Goal: Register for event/course

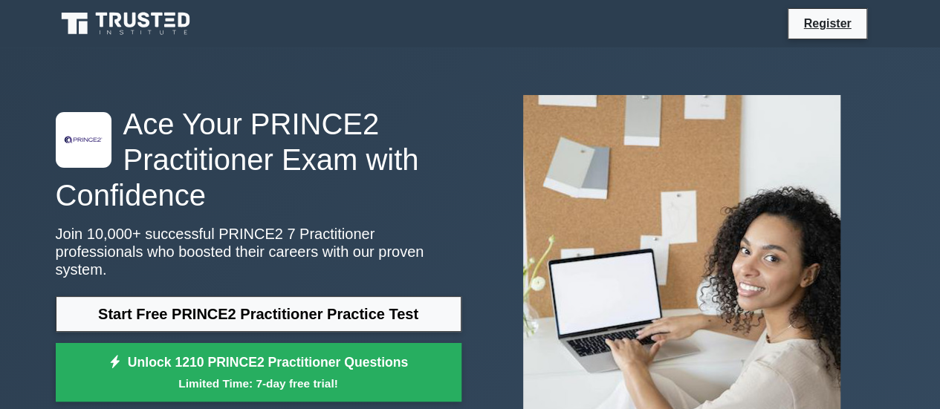
scroll to position [103, 0]
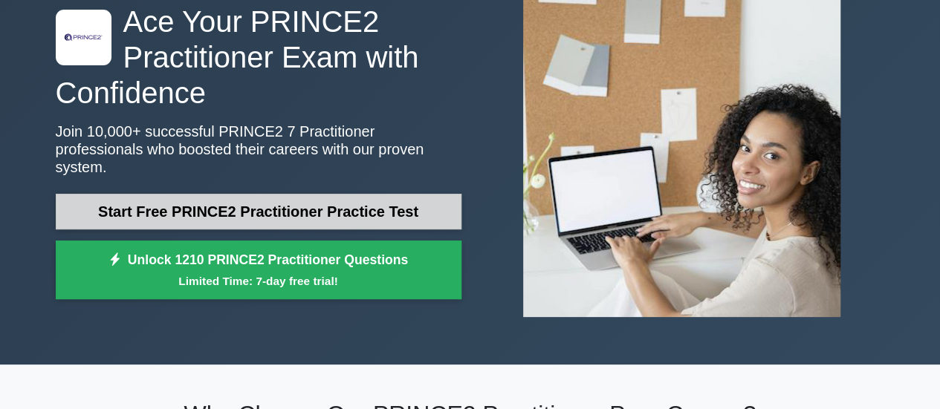
click at [236, 195] on link "Start Free PRINCE2 Practitioner Practice Test" at bounding box center [259, 212] width 406 height 36
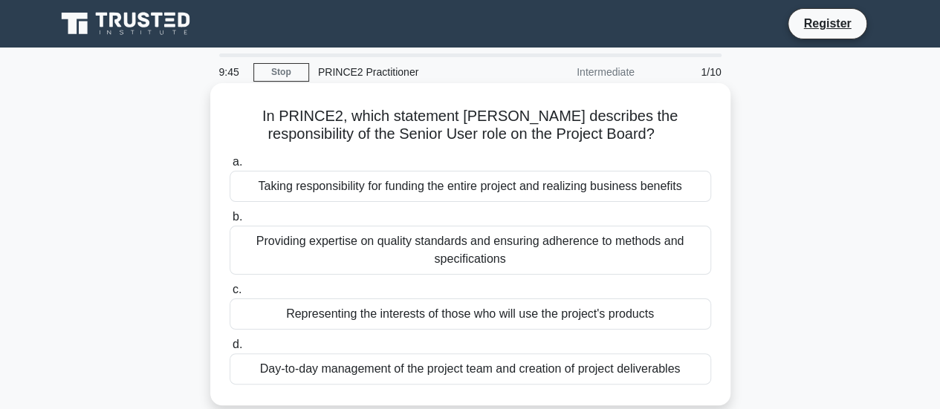
scroll to position [25, 0]
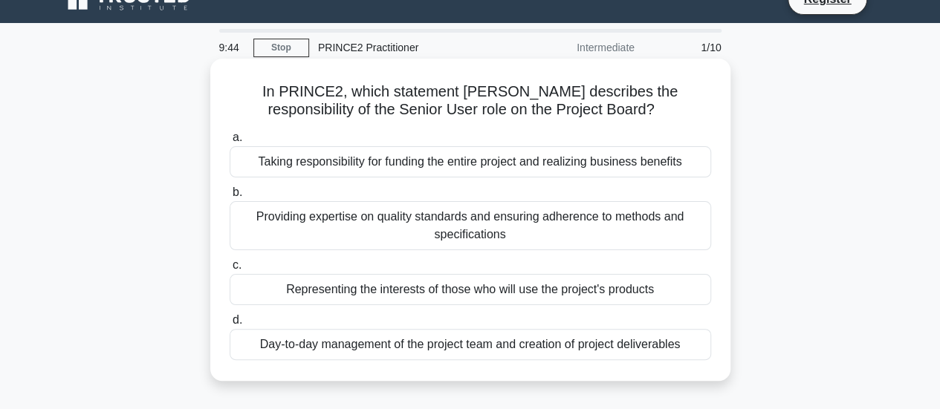
click at [465, 295] on div "Representing the interests of those who will use the project's products" at bounding box center [471, 289] width 482 height 31
click at [230, 270] on input "c. Representing the interests of those who will use the project's products" at bounding box center [230, 266] width 0 height 10
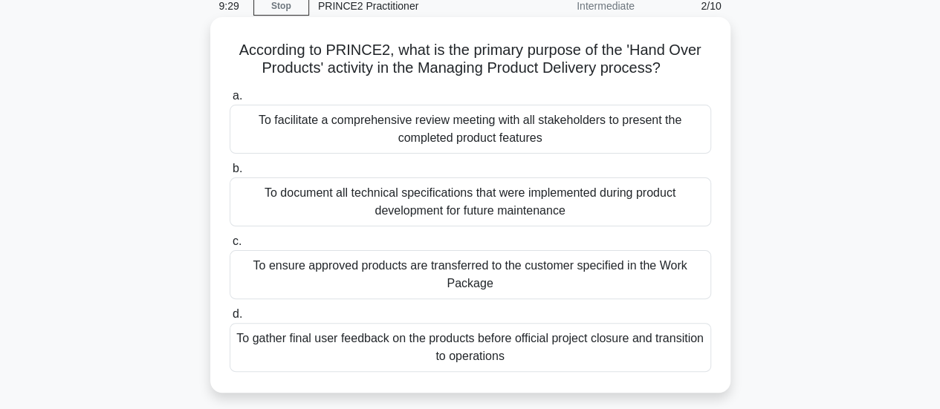
scroll to position [74, 0]
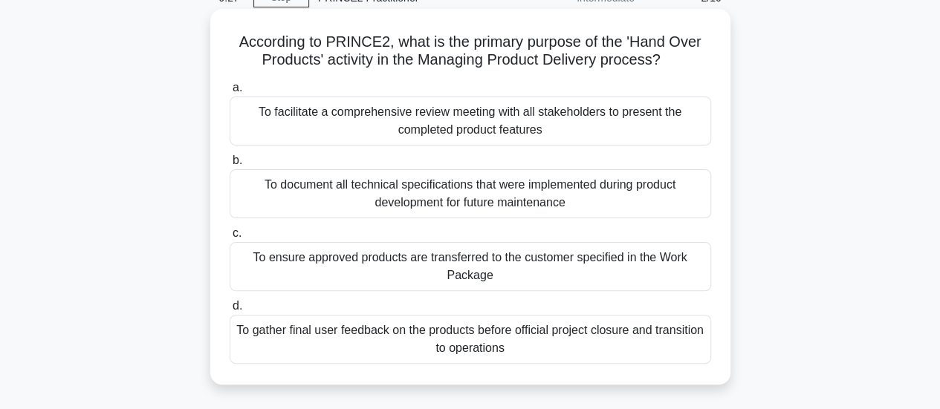
click at [533, 280] on div "To ensure approved products are transferred to the customer specified in the Wo…" at bounding box center [471, 266] width 482 height 49
click at [230, 239] on input "c. To ensure approved products are transferred to the customer specified in the…" at bounding box center [230, 234] width 0 height 10
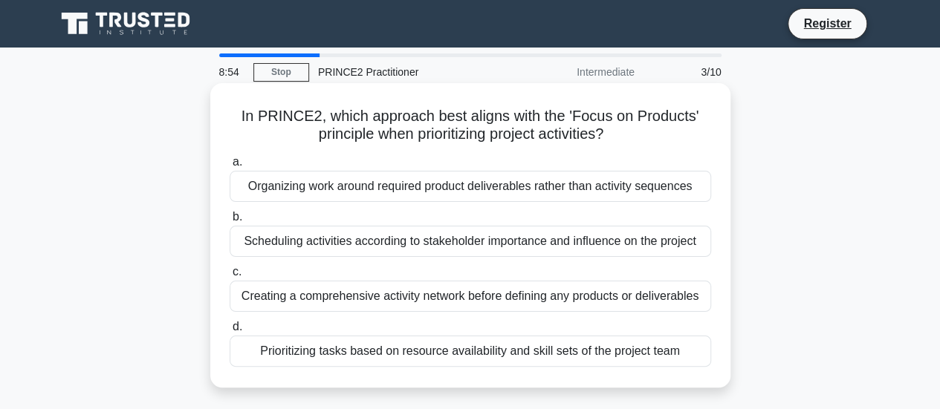
scroll to position [30, 0]
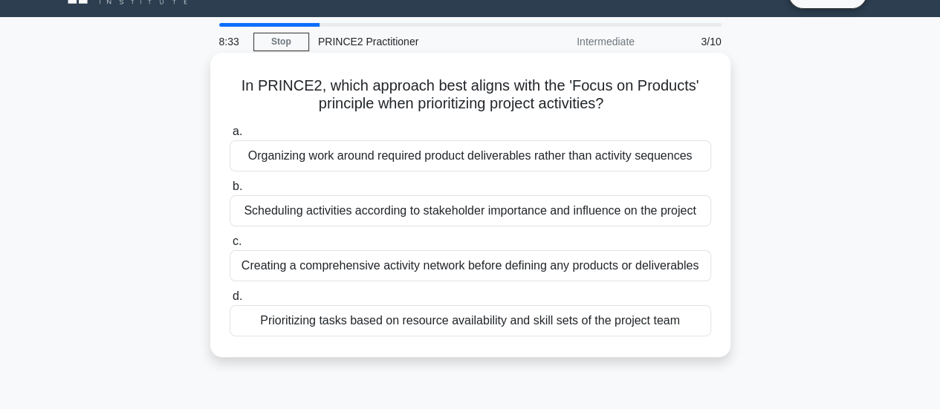
click at [415, 158] on div "Organizing work around required product deliverables rather than activity seque…" at bounding box center [471, 155] width 482 height 31
click at [230, 137] on input "a. Organizing work around required product deliverables rather than activity se…" at bounding box center [230, 132] width 0 height 10
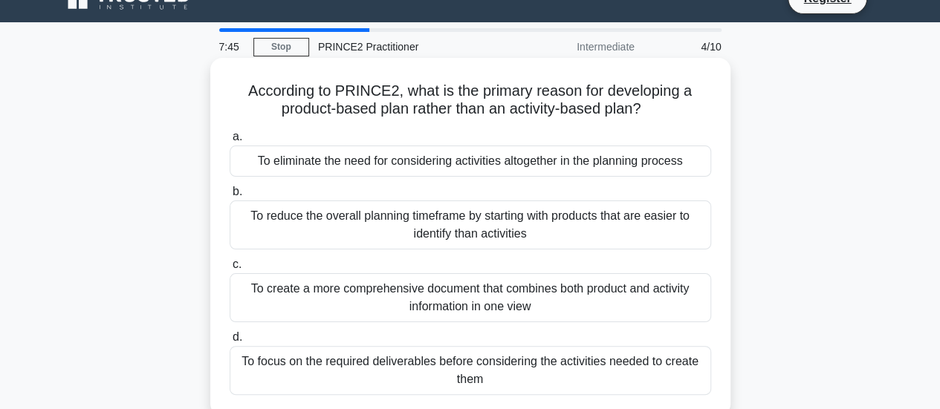
scroll to position [108, 0]
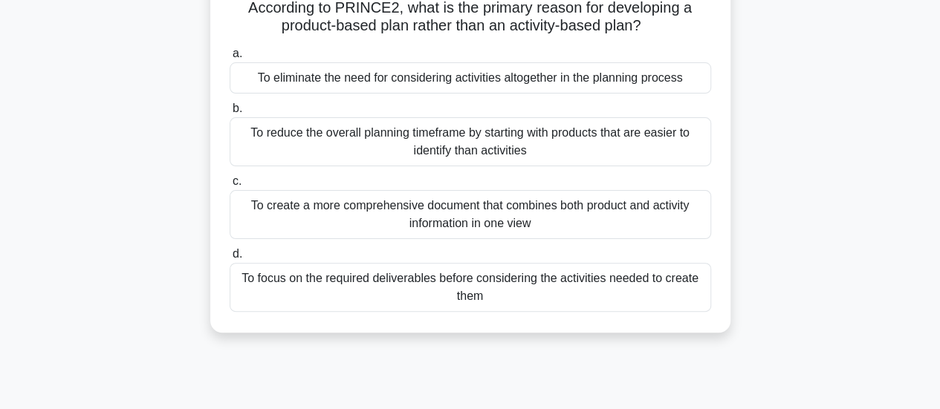
click at [634, 304] on div "To focus on the required deliverables before considering the activities needed …" at bounding box center [471, 287] width 482 height 49
click at [230, 259] on input "d. To focus on the required deliverables before considering the activities need…" at bounding box center [230, 255] width 0 height 10
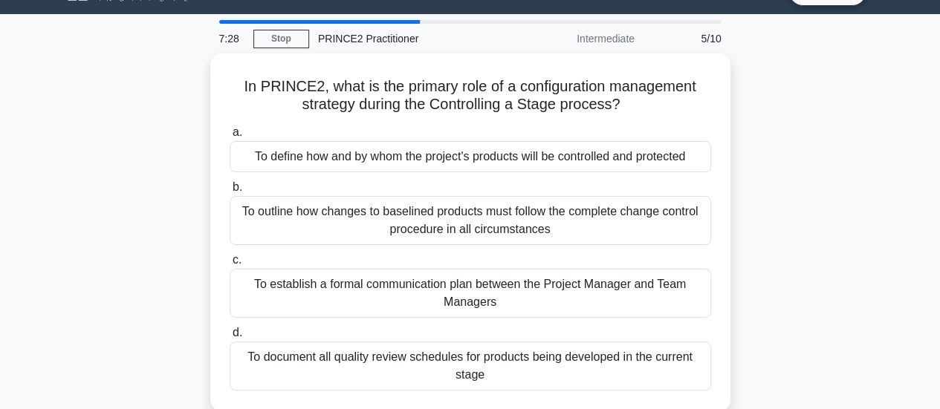
scroll to position [34, 0]
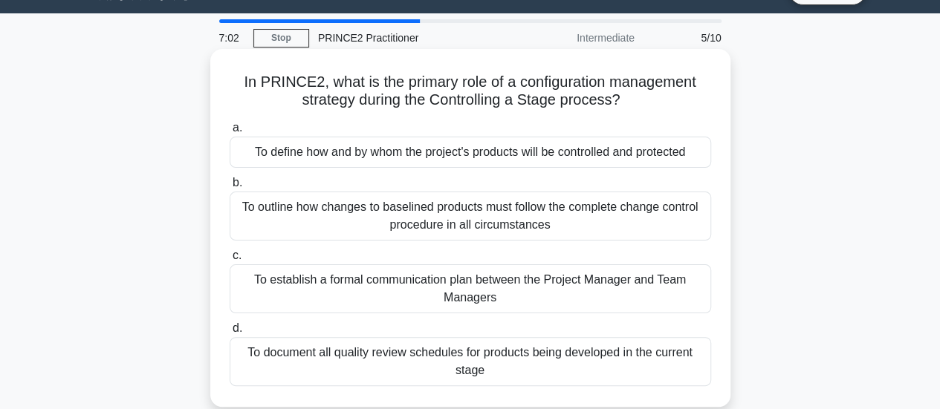
click at [435, 227] on div "To outline how changes to baselined products must follow the complete change co…" at bounding box center [471, 216] width 482 height 49
click at [230, 188] on input "b. To outline how changes to baselined products must follow the complete change…" at bounding box center [230, 183] width 0 height 10
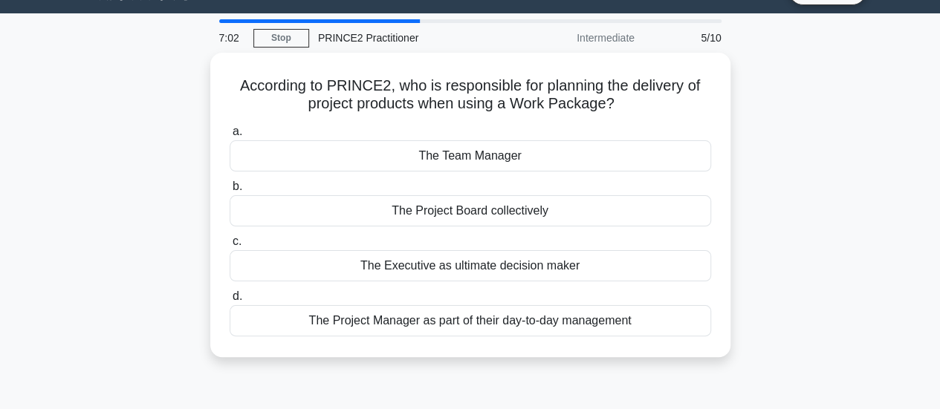
scroll to position [0, 0]
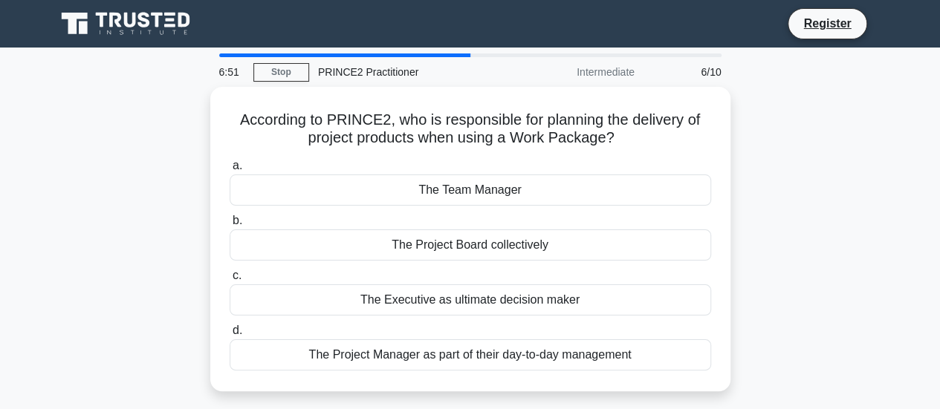
click at [887, 301] on div "According to PRINCE2, who is responsible for planning the delivery of project p…" at bounding box center [470, 248] width 847 height 322
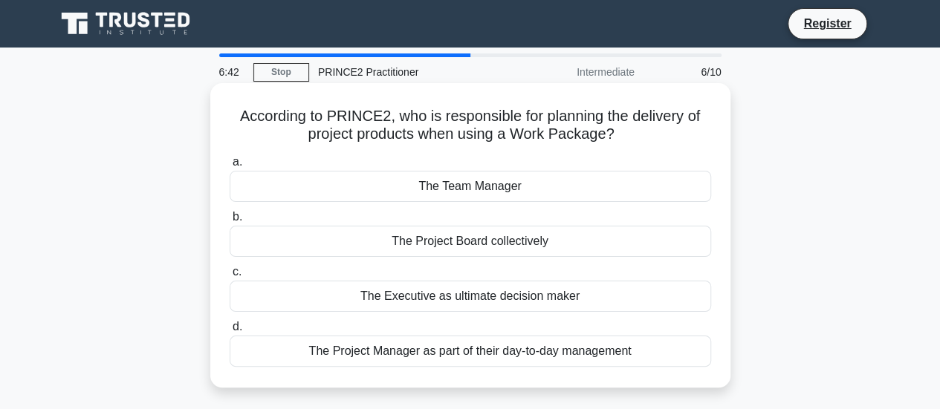
click at [553, 195] on div "The Team Manager" at bounding box center [471, 186] width 482 height 31
click at [230, 167] on input "a. The Team Manager" at bounding box center [230, 163] width 0 height 10
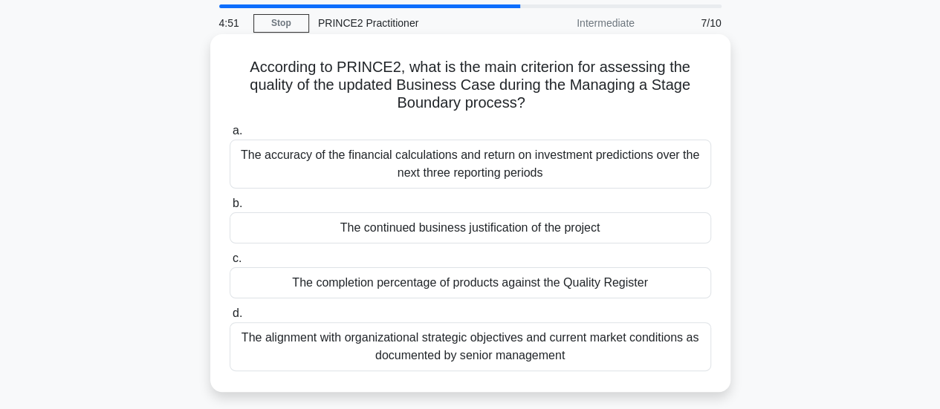
scroll to position [48, 0]
click at [495, 229] on div "The continued business justification of the project" at bounding box center [471, 228] width 482 height 31
click at [230, 210] on input "b. The continued business justification of the project" at bounding box center [230, 205] width 0 height 10
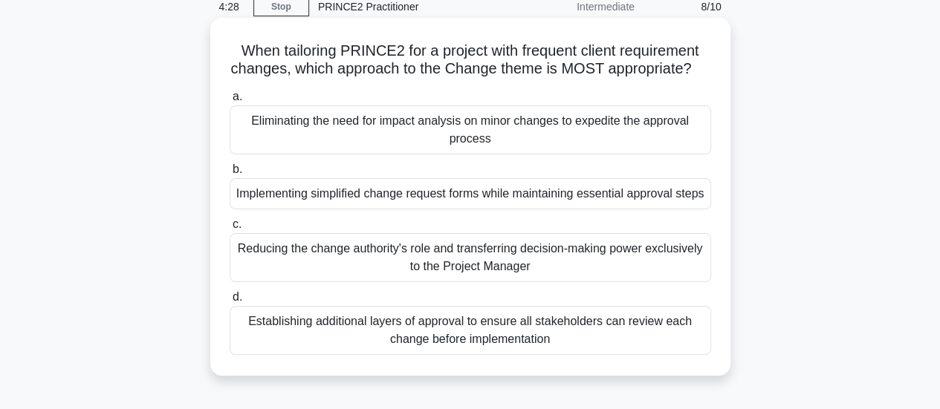
scroll to position [83, 0]
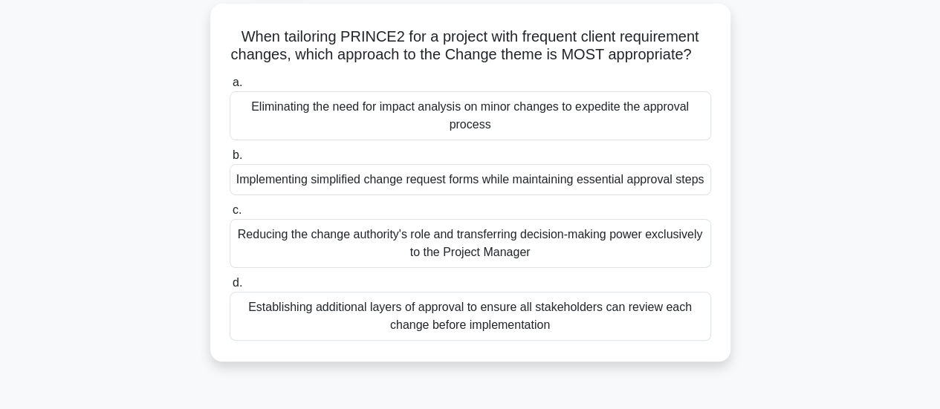
click at [782, 239] on div "When tailoring PRINCE2 for a project with frequent client requirement changes, …" at bounding box center [470, 192] width 847 height 376
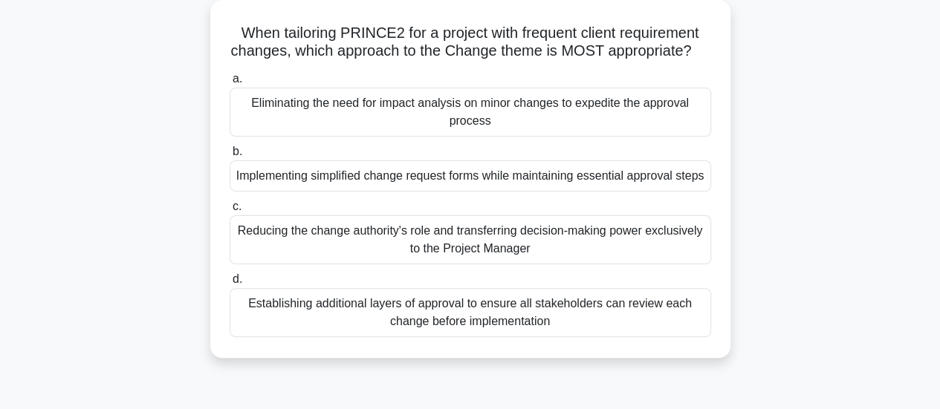
click at [524, 337] on div "Establishing additional layers of approval to ensure all stakeholders can revie…" at bounding box center [471, 312] width 482 height 49
click at [230, 285] on input "d. Establishing additional layers of approval to ensure all stakeholders can re…" at bounding box center [230, 280] width 0 height 10
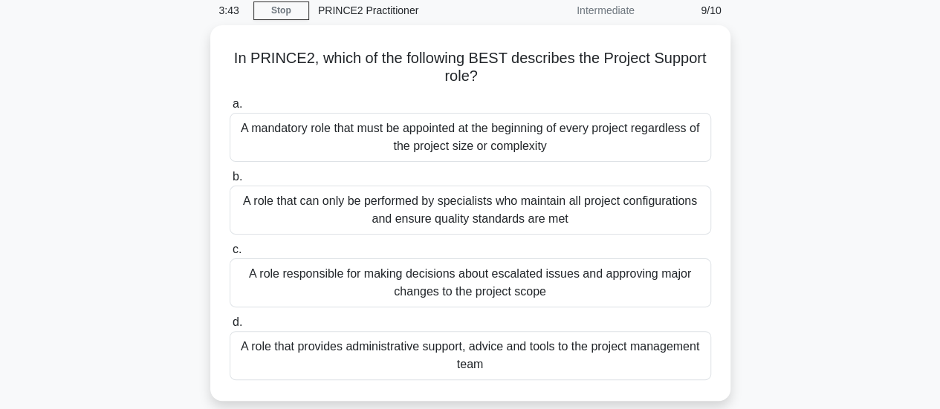
scroll to position [61, 0]
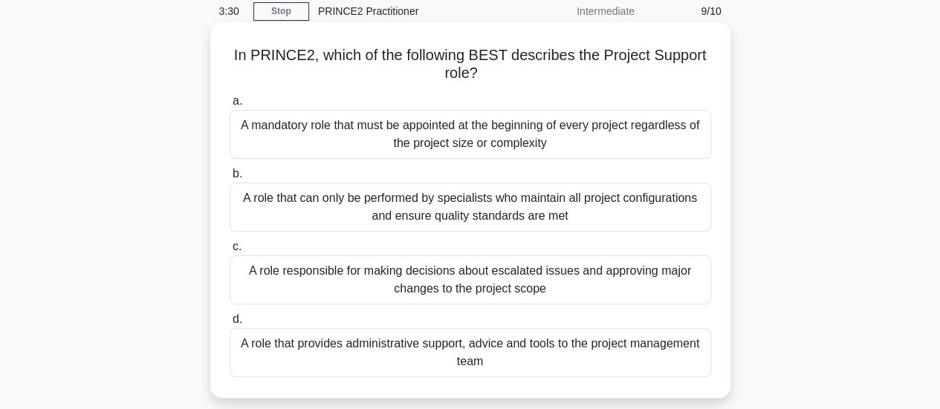
click at [541, 361] on div "A role that provides administrative support, advice and tools to the project ma…" at bounding box center [471, 352] width 482 height 49
click at [230, 325] on input "d. A role that provides administrative support, advice and tools to the project…" at bounding box center [230, 320] width 0 height 10
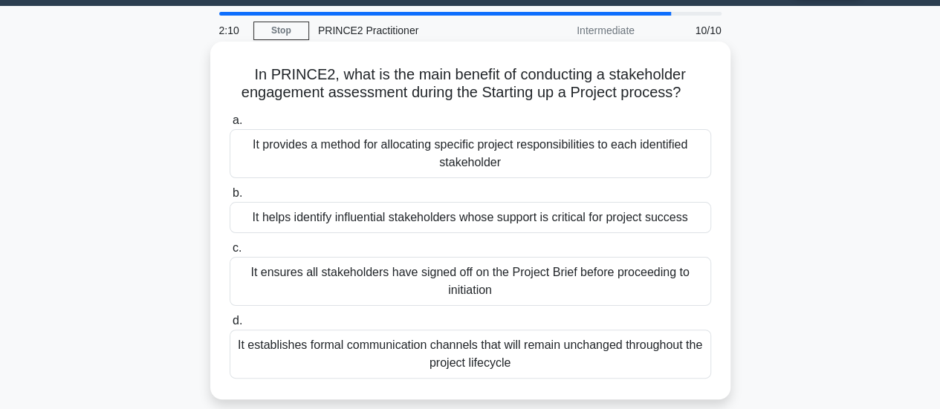
scroll to position [53, 0]
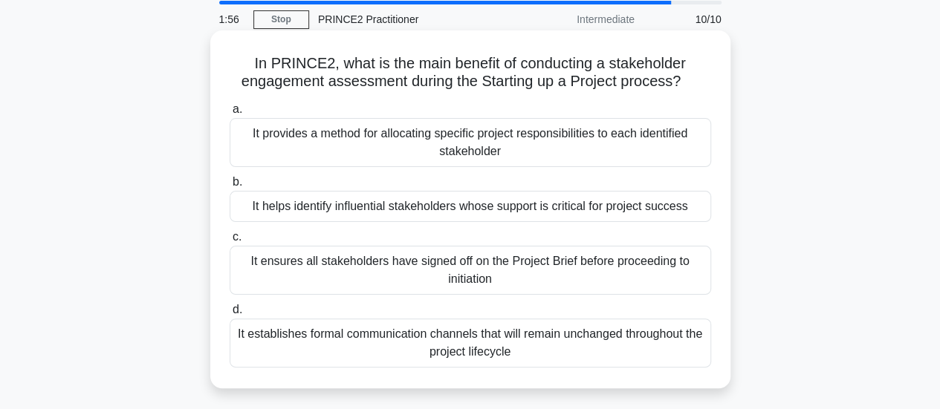
click at [510, 207] on div "It helps identify influential stakeholders whose support is critical for projec…" at bounding box center [471, 206] width 482 height 31
click at [230, 187] on input "b. It helps identify influential stakeholders whose support is critical for pro…" at bounding box center [230, 183] width 0 height 10
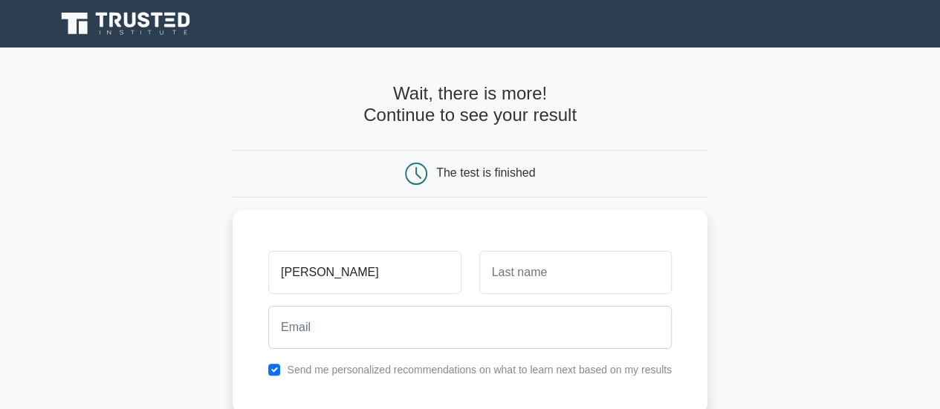
type input "[PERSON_NAME]"
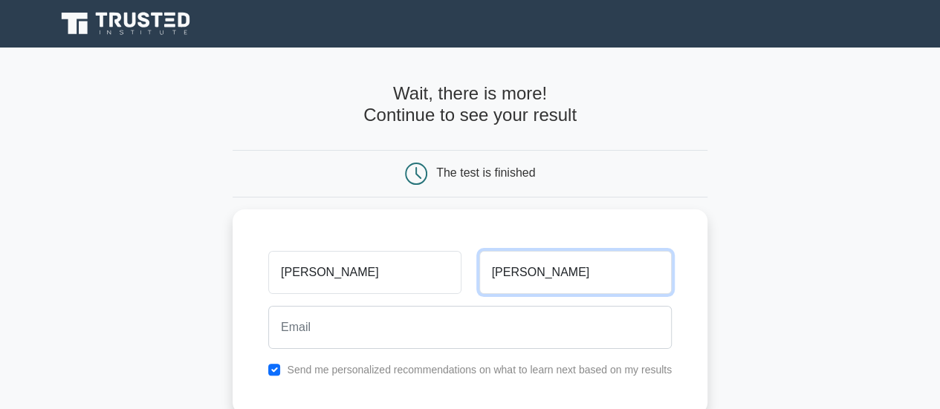
type input "Magness"
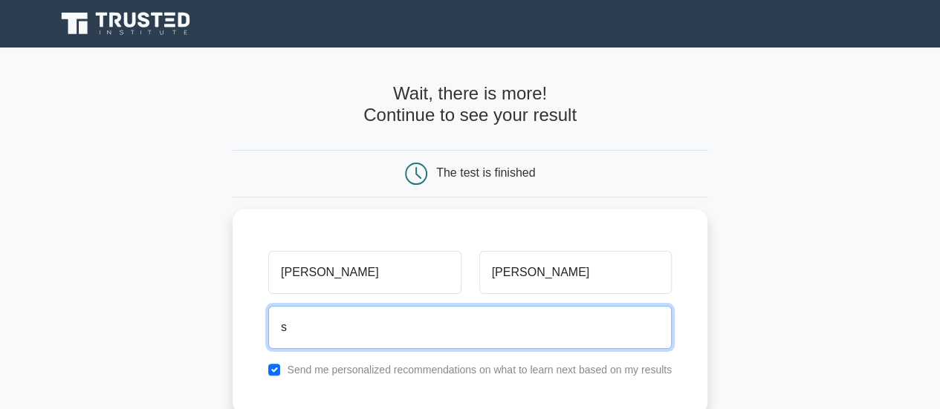
type input "s.magness@ucl.ac.uk"
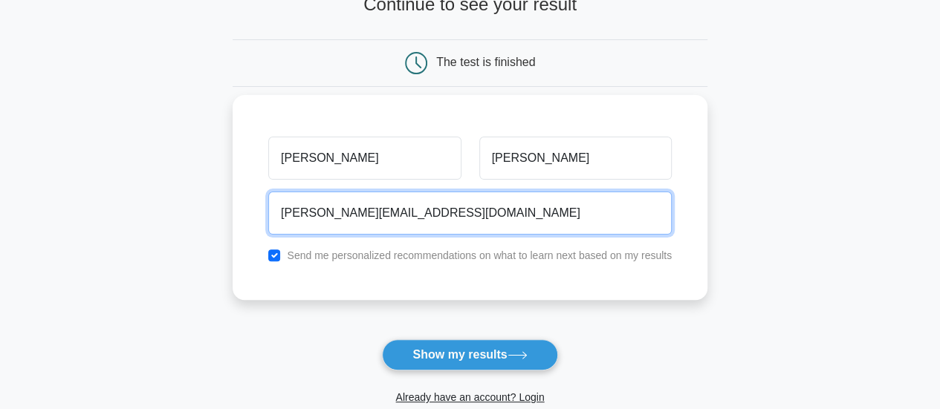
scroll to position [111, 0]
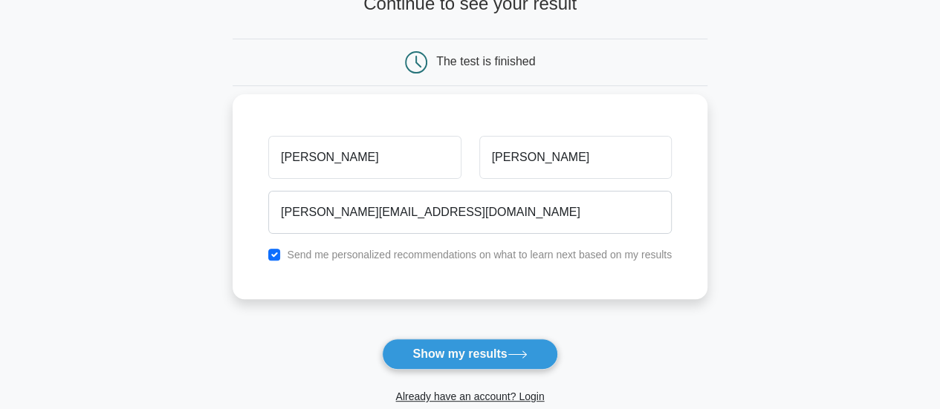
click at [302, 255] on label "Send me personalized recommendations on what to learn next based on my results" at bounding box center [479, 255] width 385 height 12
click at [274, 253] on input "checkbox" at bounding box center [274, 255] width 12 height 12
checkbox input "false"
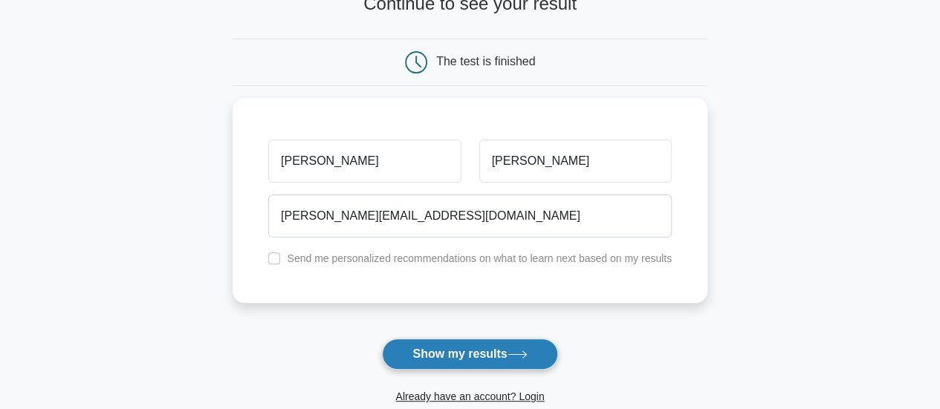
click at [450, 357] on button "Show my results" at bounding box center [469, 354] width 175 height 31
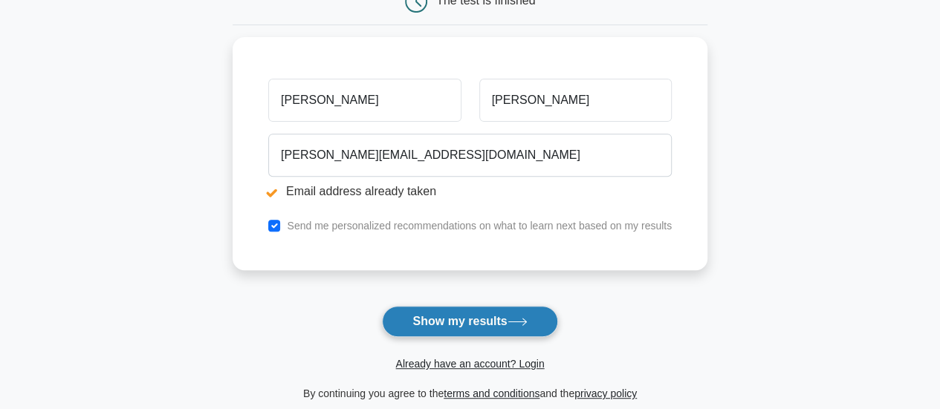
scroll to position [228, 0]
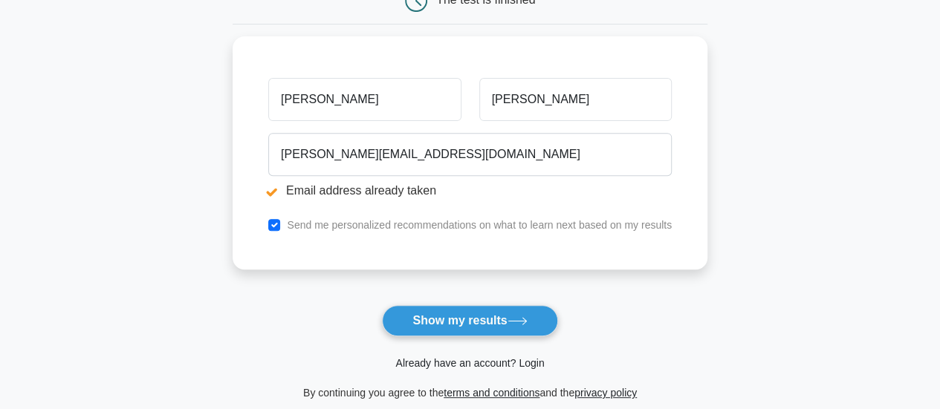
click at [480, 359] on link "Already have an account? Login" at bounding box center [469, 363] width 149 height 12
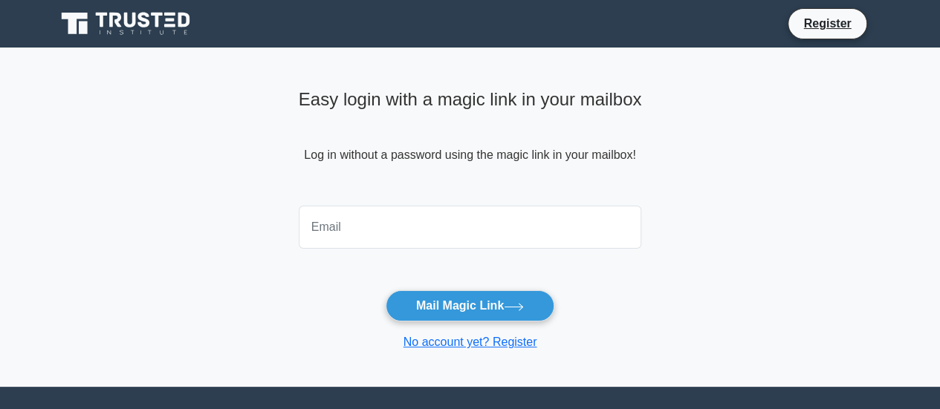
click at [450, 239] on input "email" at bounding box center [470, 227] width 343 height 43
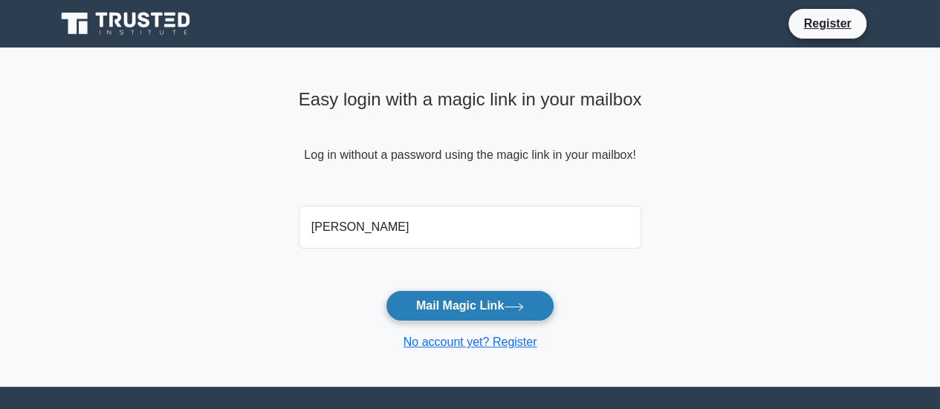
type input "[PERSON_NAME][EMAIL_ADDRESS][DOMAIN_NAME]"
click at [459, 302] on button "Mail Magic Link" at bounding box center [470, 306] width 169 height 31
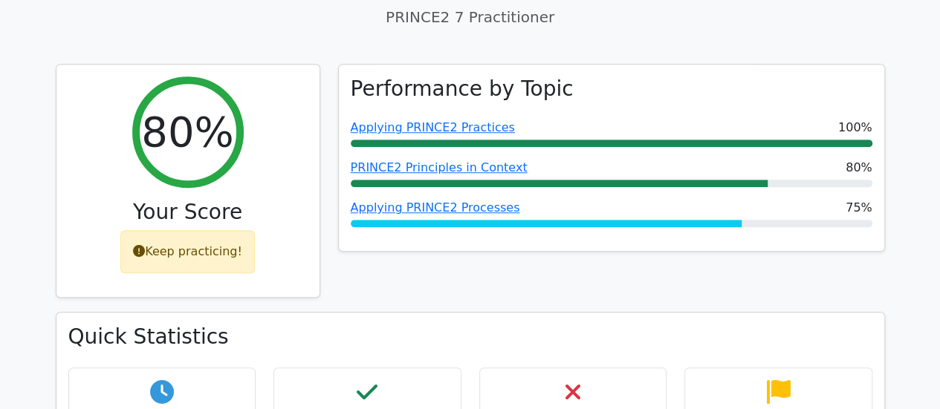
scroll to position [516, 0]
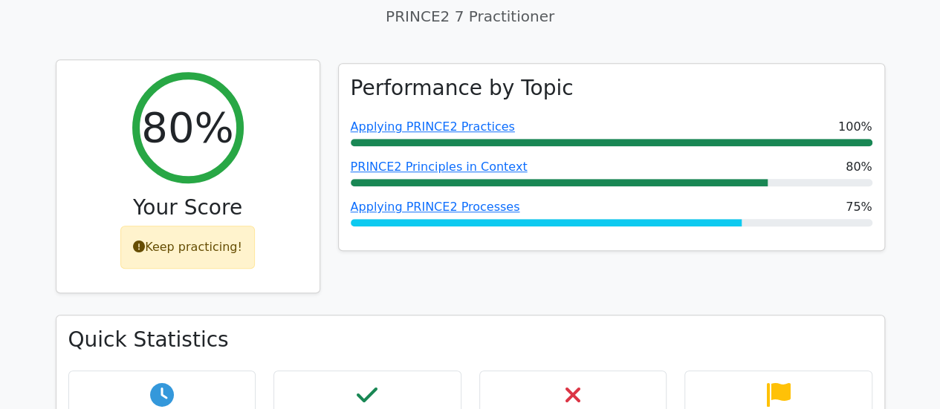
click at [144, 241] on icon at bounding box center [139, 247] width 12 height 12
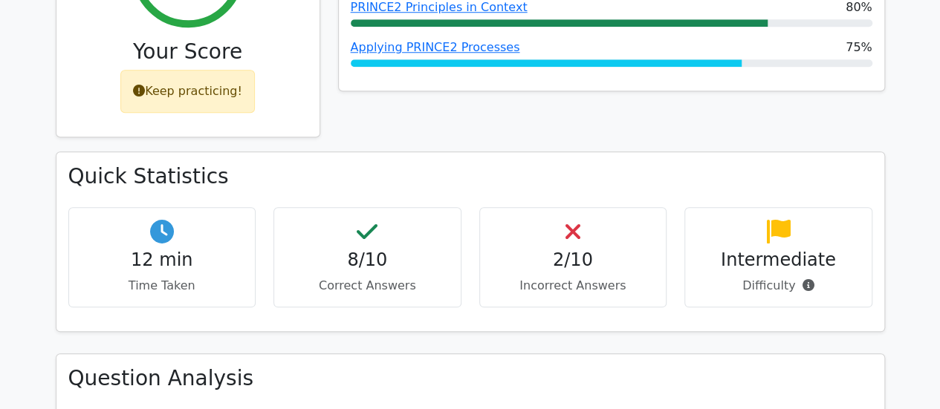
scroll to position [676, 0]
